Goal: Answer question/provide support: Share knowledge or assist other users

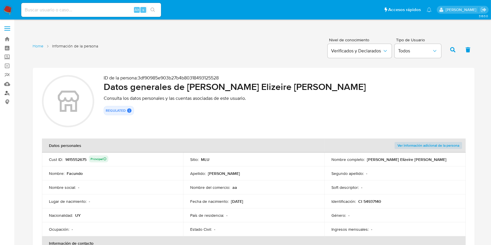
click at [10, 93] on link "Buscador de personas" at bounding box center [34, 93] width 69 height 9
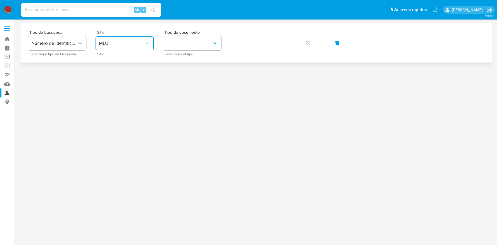
click at [135, 43] on span "MLU" at bounding box center [121, 44] width 45 height 6
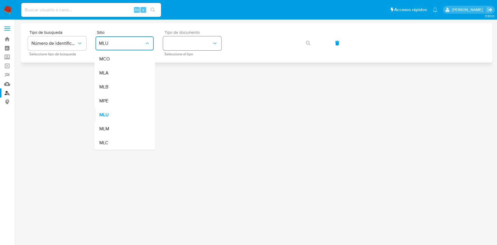
click at [186, 44] on button "identificationType" at bounding box center [192, 43] width 58 height 14
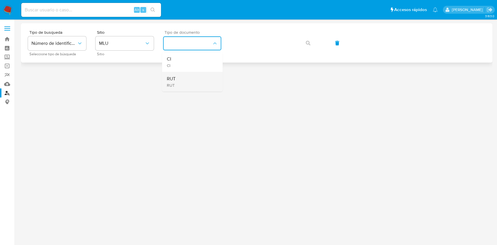
click at [207, 82] on div "[PERSON_NAME]" at bounding box center [191, 82] width 48 height 20
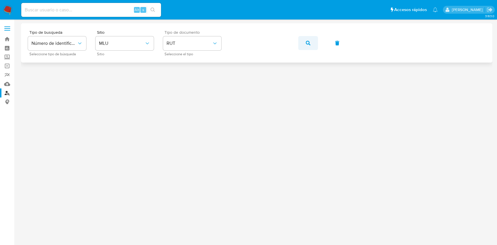
click at [311, 44] on button "button" at bounding box center [308, 43] width 20 height 14
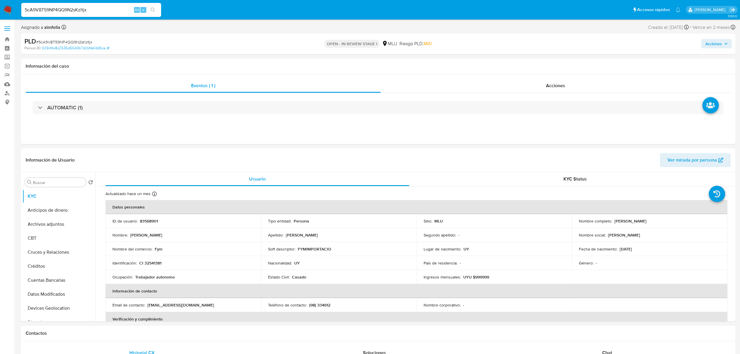
select select "10"
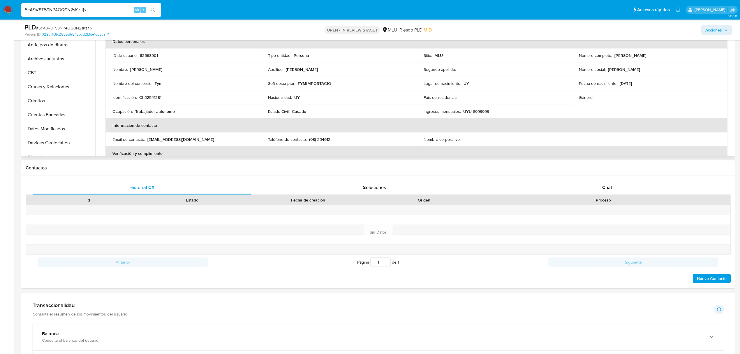
scroll to position [151, 0]
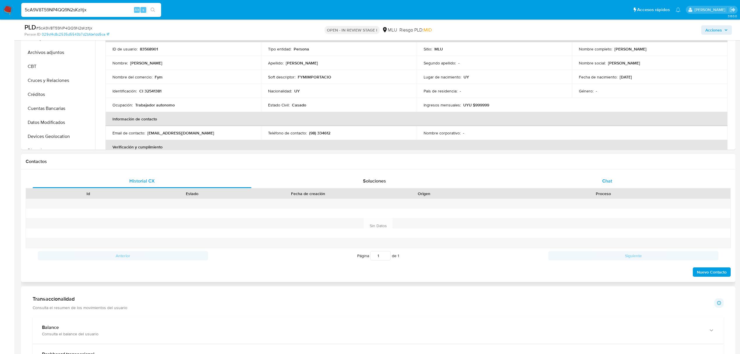
click at [603, 174] on div "Chat" at bounding box center [607, 181] width 219 height 14
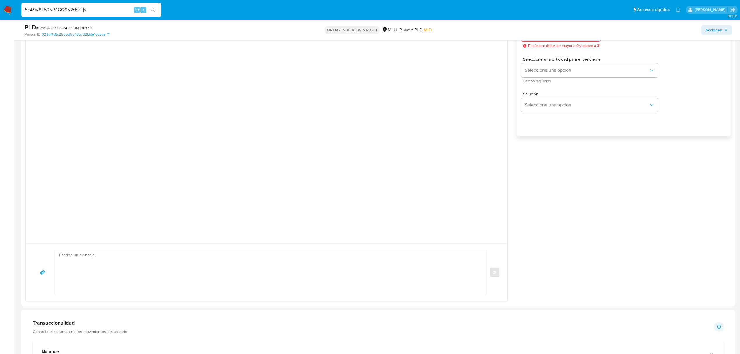
scroll to position [350, 0]
click at [334, 280] on textarea at bounding box center [269, 269] width 420 height 45
paste textarea "Te contactamos ya que necesitamos verificar algunos datos. Por este motivo, sol…"
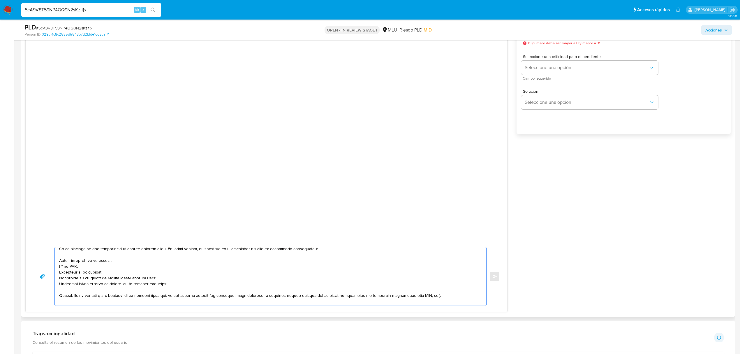
scroll to position [16, 0]
click at [133, 274] on textarea at bounding box center [269, 276] width 420 height 58
click at [163, 284] on textarea at bounding box center [269, 276] width 420 height 58
click at [214, 295] on textarea at bounding box center [269, 276] width 420 height 58
click at [191, 301] on textarea at bounding box center [269, 276] width 420 height 58
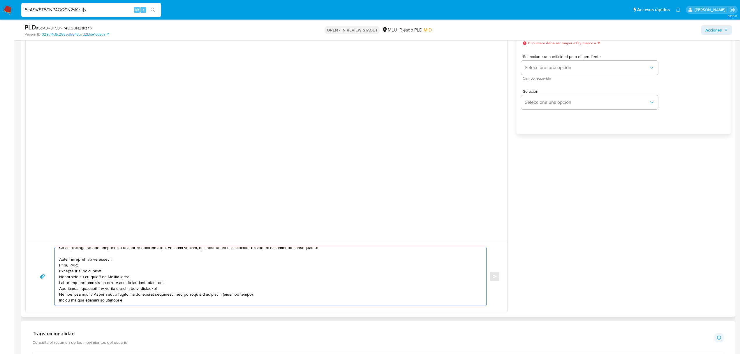
click at [136, 300] on textarea at bounding box center [269, 276] width 420 height 58
paste textarea "Cobranzas Y Pagos Sas"
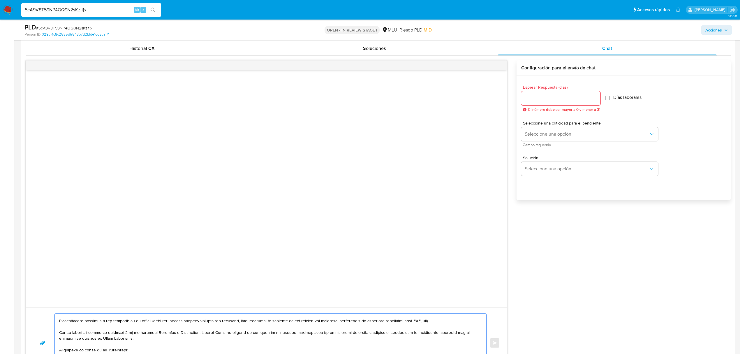
scroll to position [275, 0]
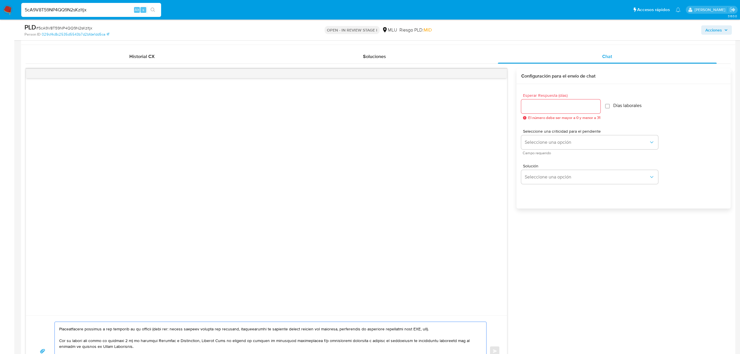
type textarea "Buenos días Mario. Te contactamos ya que necesitamos verificar algunos datos. P…"
click at [548, 109] on input "Esperar Respuesta (días)" at bounding box center [560, 107] width 79 height 8
type input "3"
click at [548, 142] on span "Seleccione una opción" at bounding box center [587, 142] width 124 height 6
click at [540, 141] on div "LOW" at bounding box center [589, 143] width 128 height 12
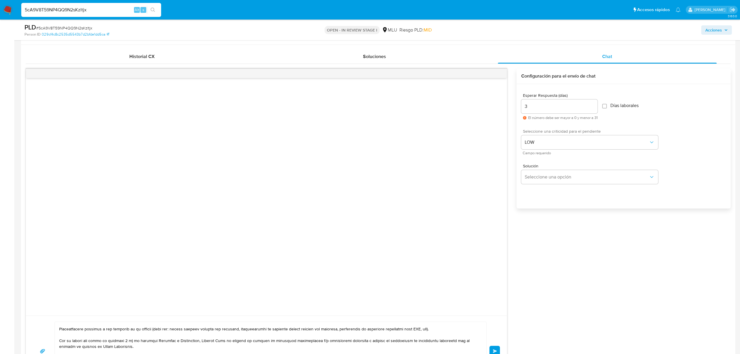
click at [495, 348] on button "Enviar" at bounding box center [495, 351] width 10 height 10
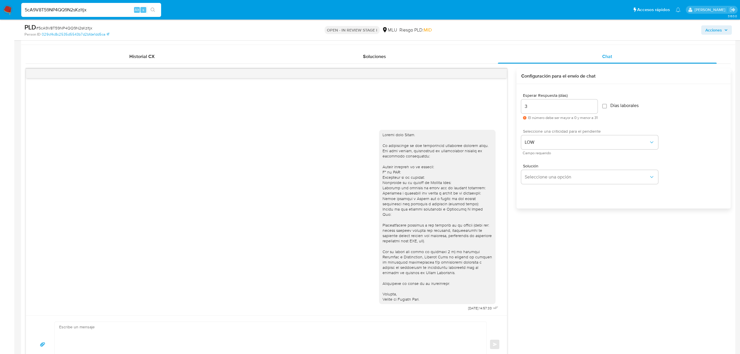
scroll to position [0, 0]
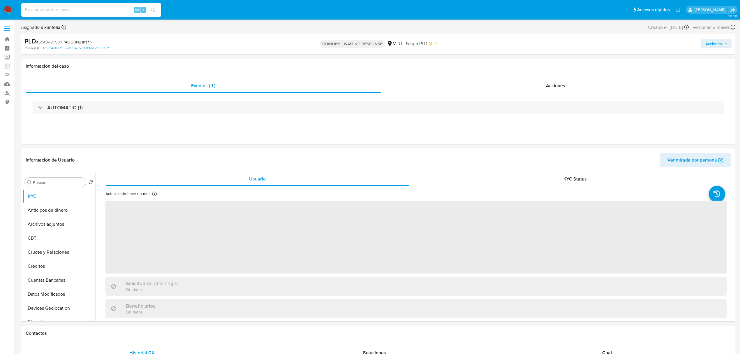
select select "10"
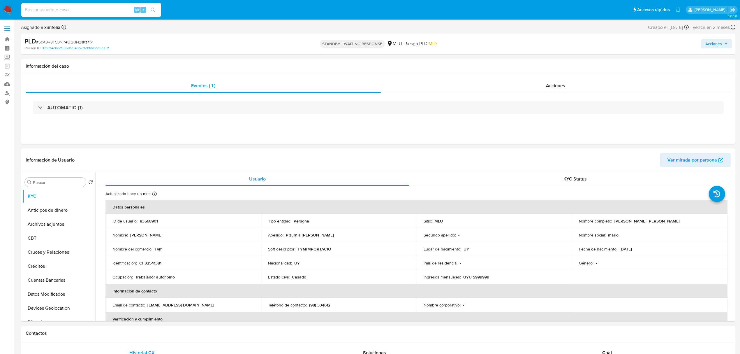
click at [85, 10] on input at bounding box center [91, 10] width 140 height 8
paste input "LN022sPgibCKrsVoYNqapBkn"
type input "LN022sPgibCKrsVoYNqapBkn"
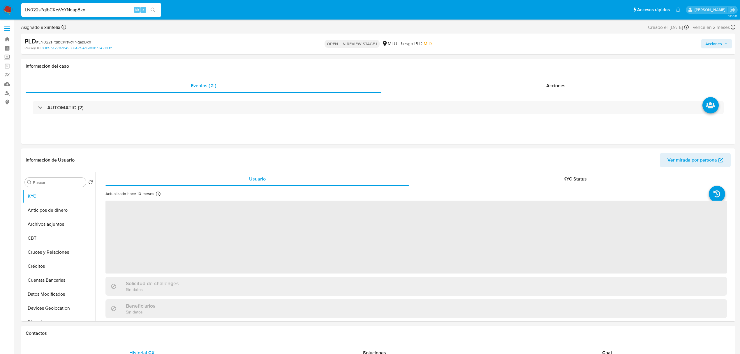
select select "10"
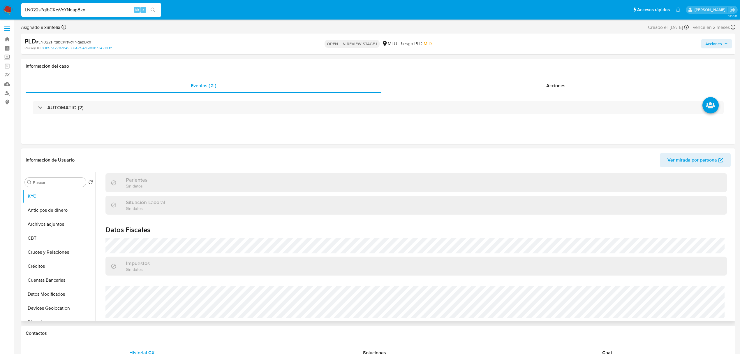
scroll to position [287, 0]
